Goal: Task Accomplishment & Management: Use online tool/utility

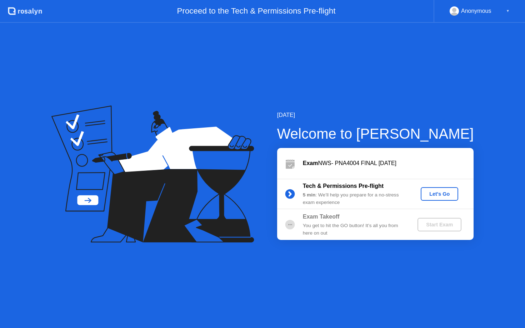
click at [448, 195] on div "Let's Go" at bounding box center [439, 194] width 32 height 6
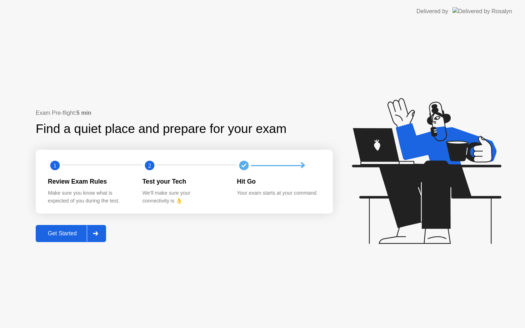
click at [71, 231] on div "Get Started" at bounding box center [62, 234] width 49 height 6
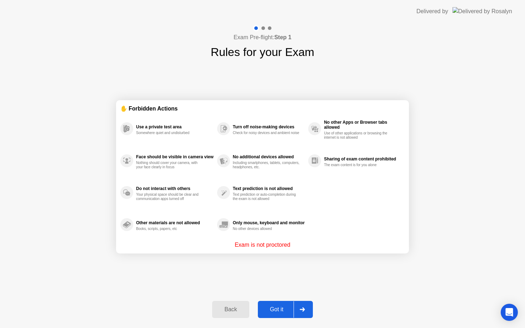
click at [273, 303] on button "Got it" at bounding box center [285, 309] width 55 height 17
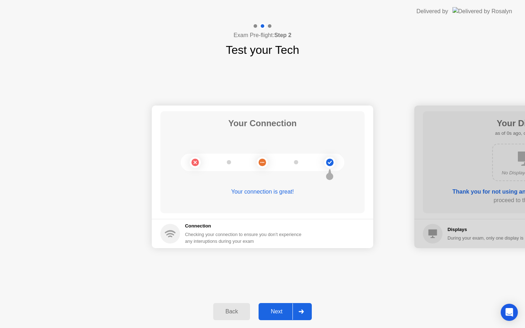
click at [275, 312] on div "Next" at bounding box center [277, 312] width 32 height 6
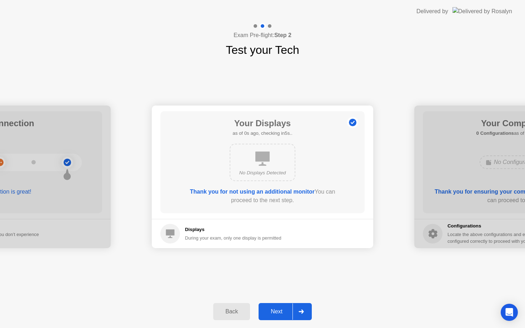
click at [275, 312] on div "Next" at bounding box center [277, 312] width 32 height 6
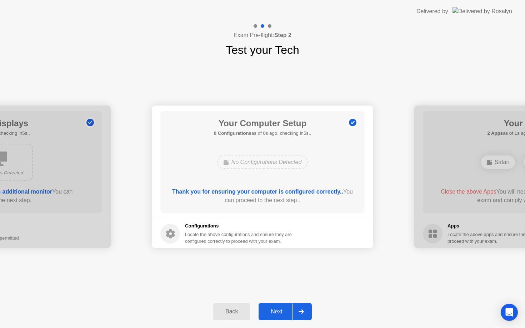
click at [275, 312] on div "Next" at bounding box center [277, 312] width 32 height 6
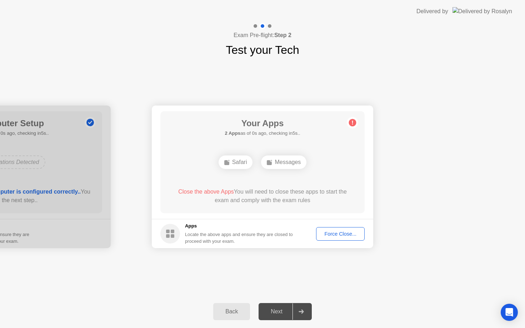
click at [275, 312] on div "Next" at bounding box center [277, 312] width 32 height 6
click at [305, 314] on div at bounding box center [300, 312] width 17 height 16
click at [347, 232] on div "Force Close..." at bounding box center [340, 234] width 44 height 6
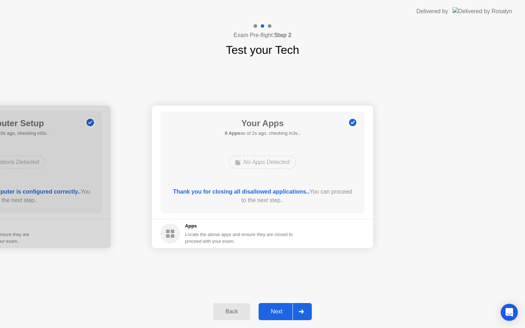
click at [281, 311] on div "Next" at bounding box center [277, 312] width 32 height 6
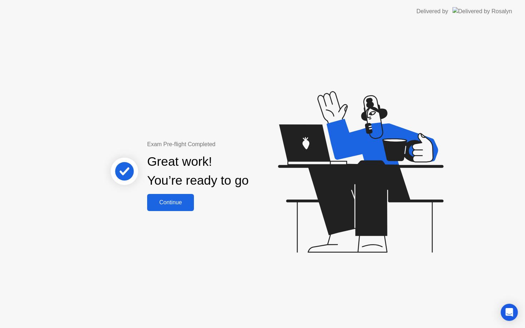
click at [189, 202] on div "Continue" at bounding box center [170, 203] width 42 height 6
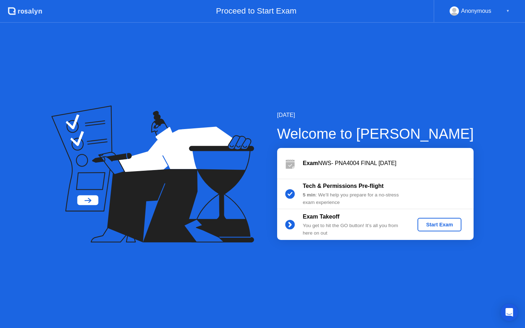
click at [428, 201] on div "Tech & Permissions Pre-flight 5 min : We’ll help you prepare for a no-stress ex…" at bounding box center [375, 194] width 196 height 31
click at [438, 219] on button "Start Exam" at bounding box center [439, 225] width 44 height 14
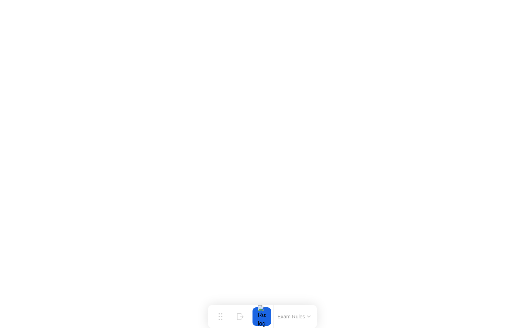
click iframe
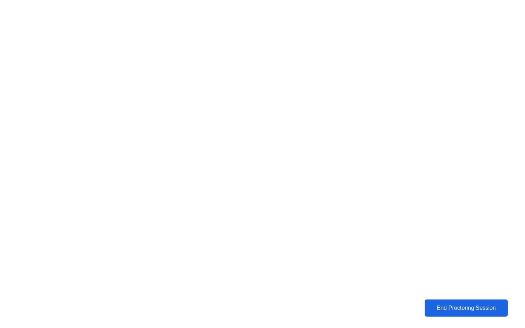
click at [473, 310] on div "End Proctoring Session" at bounding box center [466, 308] width 79 height 6
